Goal: Transaction & Acquisition: Register for event/course

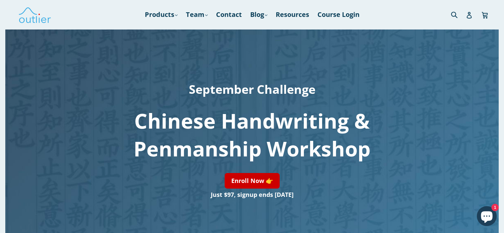
scroll to position [133, 0]
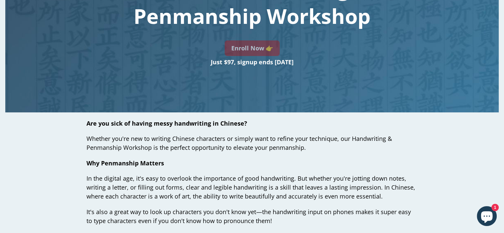
click at [234, 50] on link "Enroll Now 👉" at bounding box center [252, 48] width 55 height 16
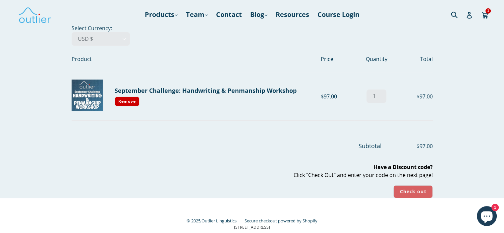
click at [410, 193] on input "Check out" at bounding box center [413, 191] width 39 height 13
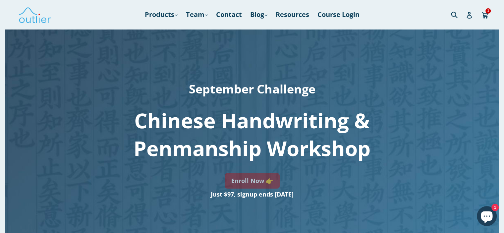
click at [253, 183] on link "Enroll Now 👉" at bounding box center [252, 181] width 55 height 16
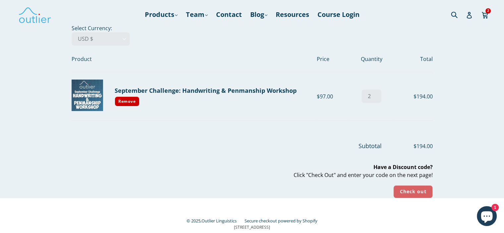
click at [405, 193] on input "Check out" at bounding box center [413, 191] width 39 height 13
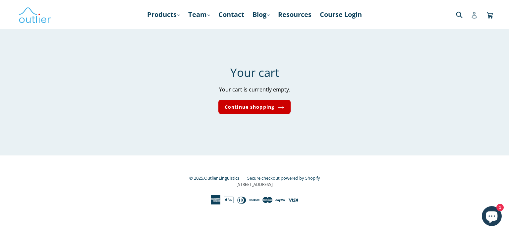
click at [474, 16] on icon at bounding box center [474, 15] width 7 height 7
